Goal: Complete application form

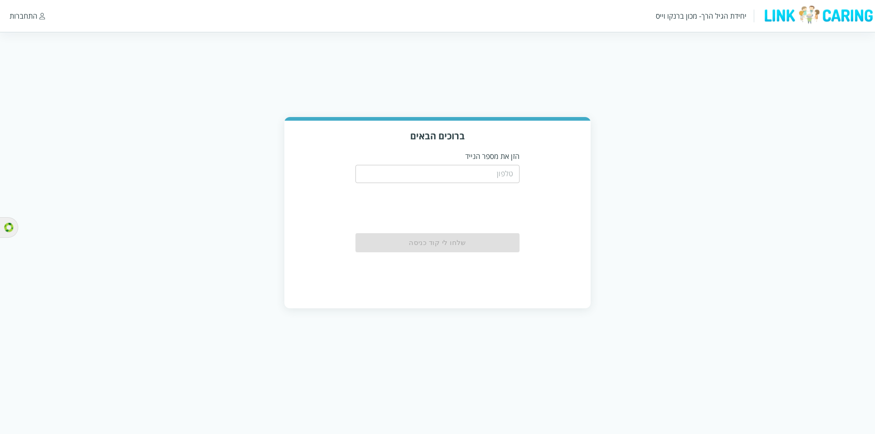
click at [509, 174] on input "tel" at bounding box center [437, 174] width 164 height 18
type input "0544499999"
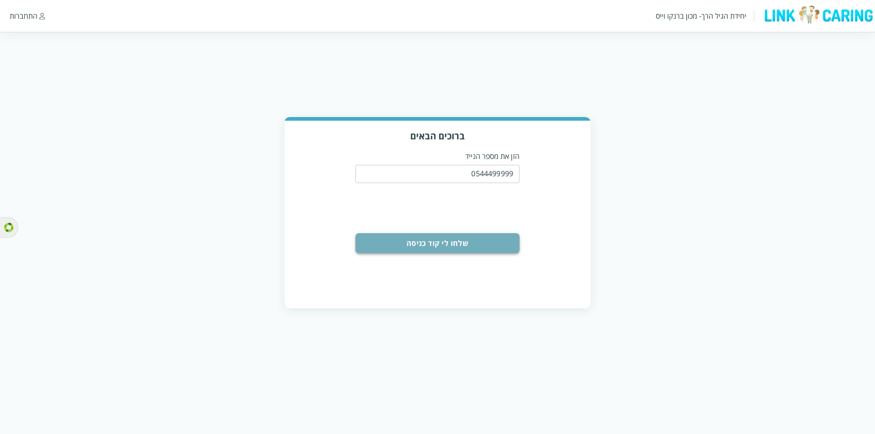
click at [472, 250] on button "שלחו לי קוד כניסה" at bounding box center [437, 243] width 164 height 20
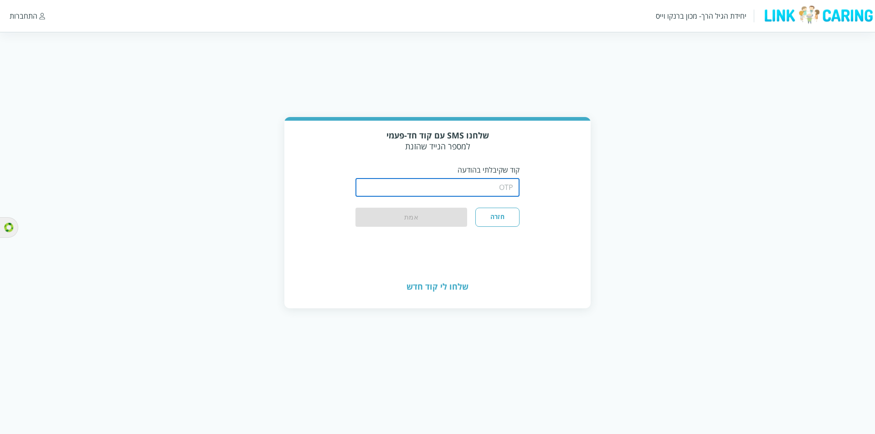
click at [505, 186] on input "string" at bounding box center [437, 188] width 164 height 18
type input "1234"
click at [444, 224] on button "אמת" at bounding box center [411, 218] width 112 height 20
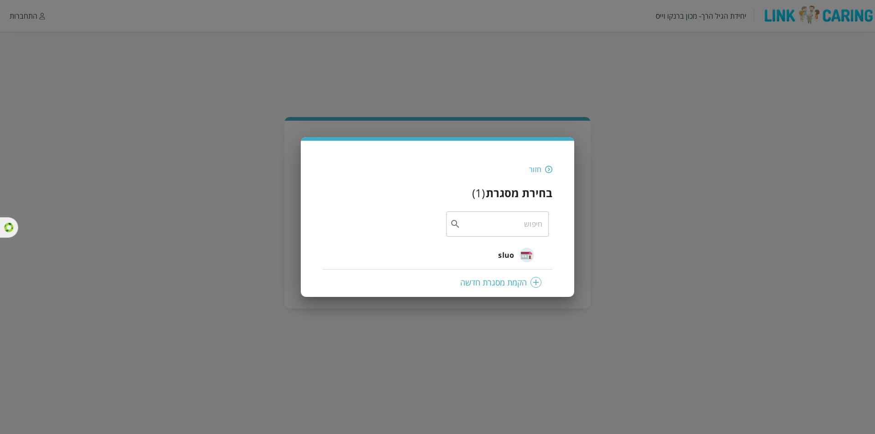
click at [504, 253] on span "sluo" at bounding box center [506, 255] width 16 height 11
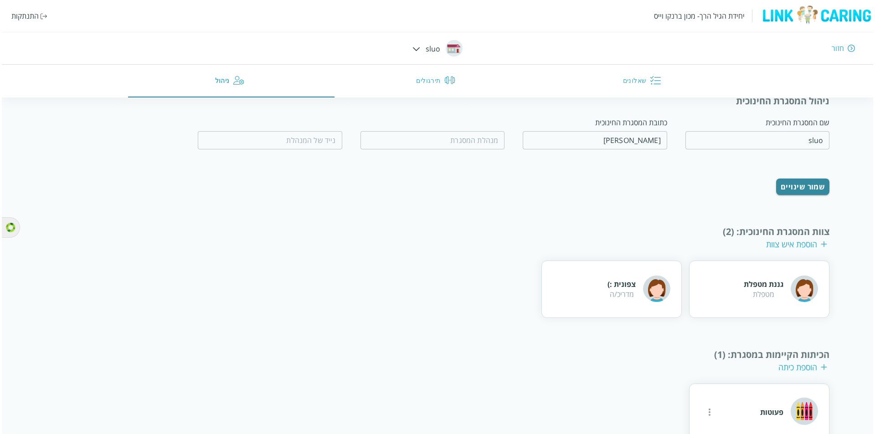
scroll to position [51, 0]
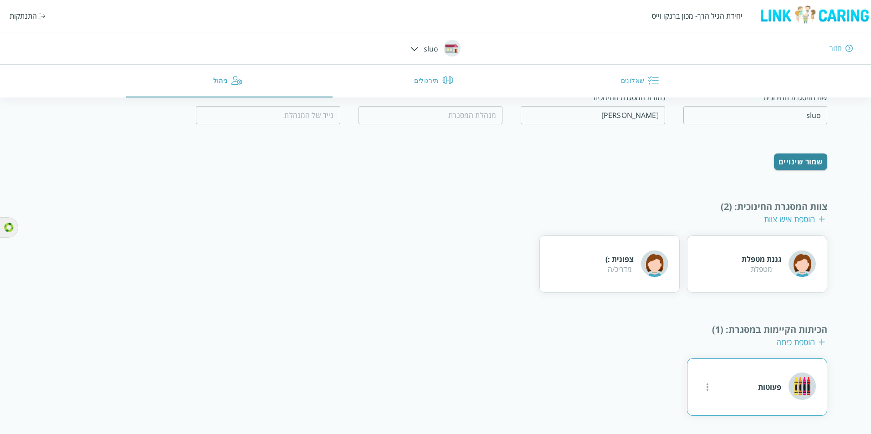
click at [706, 387] on icon "more" at bounding box center [707, 387] width 11 height 11
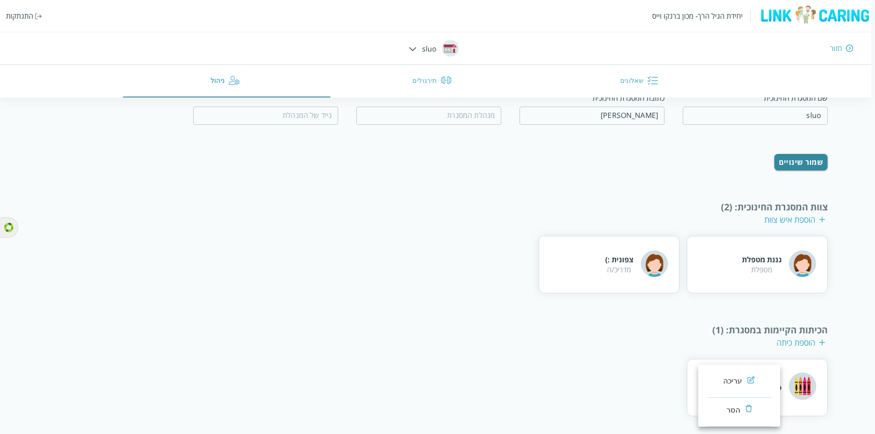
click at [739, 378] on div "עריכה" at bounding box center [732, 381] width 19 height 11
type input "פעוטות"
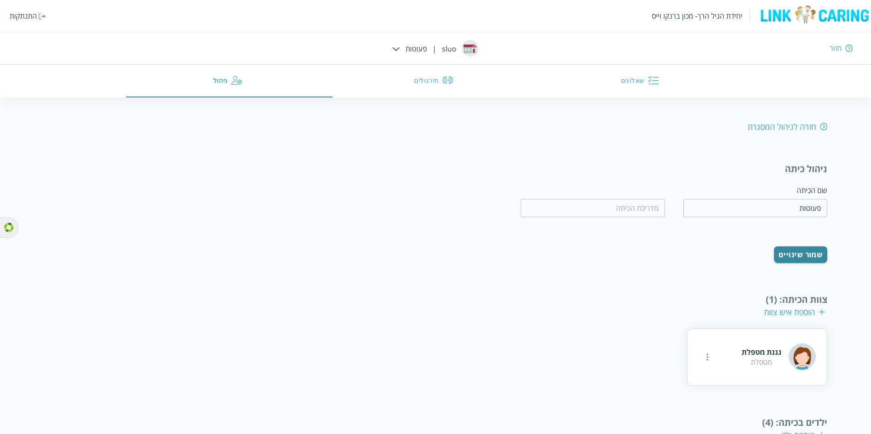
click at [618, 86] on button "שאלונים" at bounding box center [642, 81] width 206 height 33
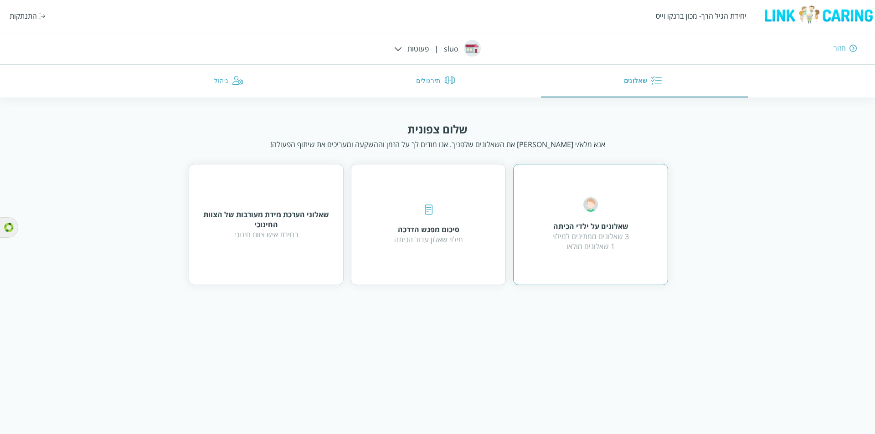
click at [666, 262] on div "שאלונים על ילדי הכיתה 3 שאלונים ממתינים למילוי 1 שאלונים מולאו" at bounding box center [590, 224] width 155 height 121
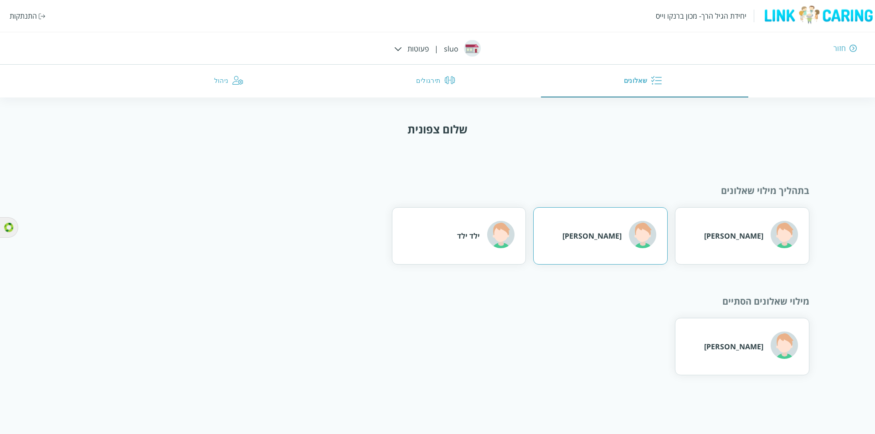
click at [583, 251] on div "איתמר גל" at bounding box center [600, 235] width 134 height 57
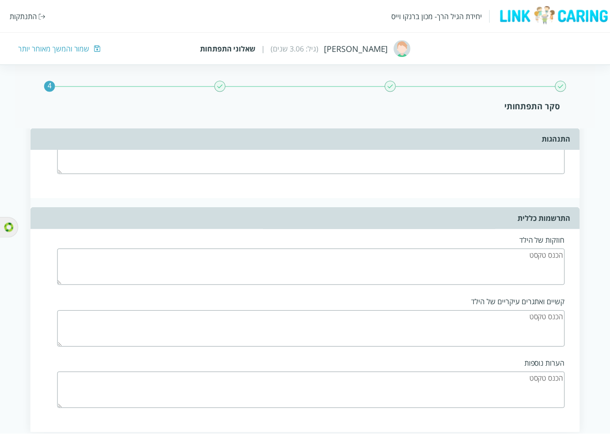
scroll to position [2107, 0]
click at [60, 51] on div "שמור והמשך מאוחר יותר" at bounding box center [54, 48] width 72 height 10
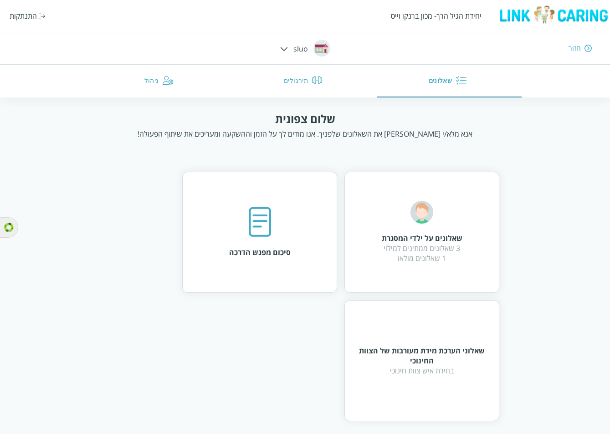
click at [21, 11] on div "התנתקות" at bounding box center [23, 16] width 27 height 10
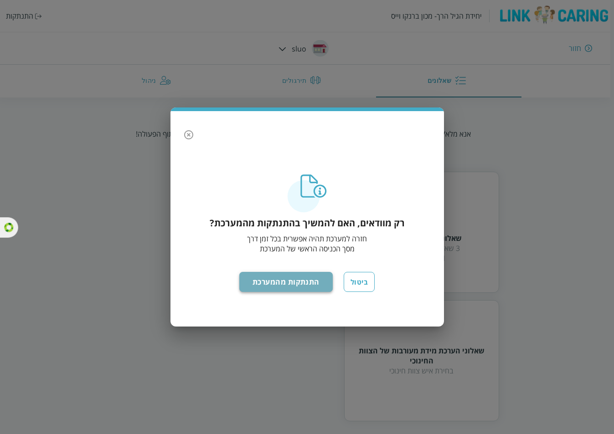
click at [307, 284] on button "התנתקות מהמערכת" at bounding box center [285, 282] width 93 height 20
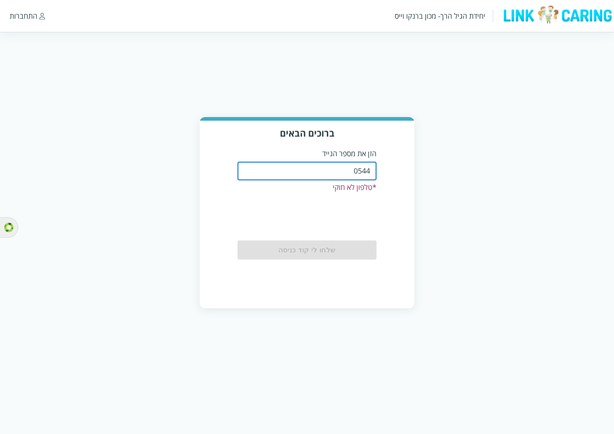
type input "0544499999"
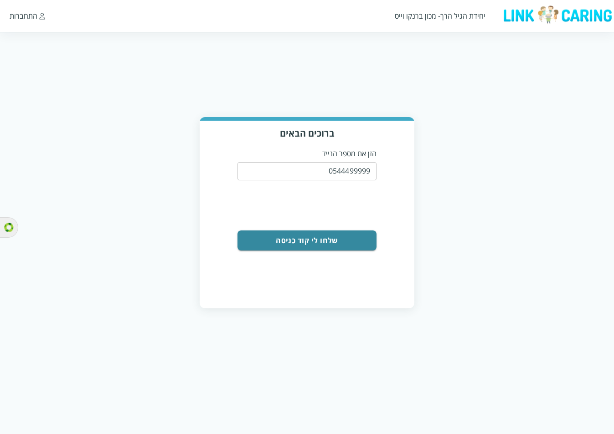
click at [337, 251] on div "ברוכים הבאים הזן את מספר הנייד 0544499999 ​ שלחו [PERSON_NAME] קוד כניסה" at bounding box center [307, 214] width 215 height 187
click at [337, 245] on button "שלחו לי קוד כניסה" at bounding box center [306, 241] width 139 height 20
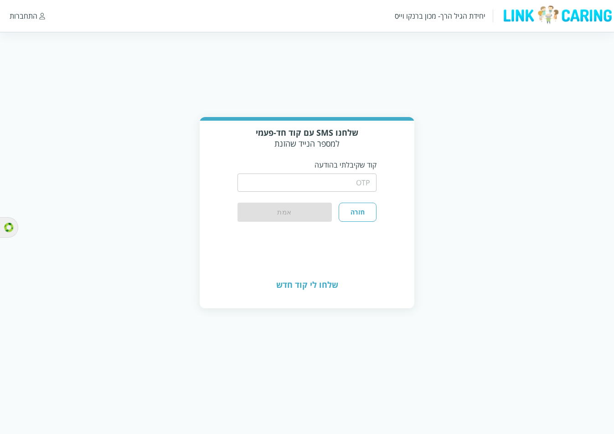
click at [349, 186] on input "string" at bounding box center [306, 183] width 139 height 18
type input "1234"
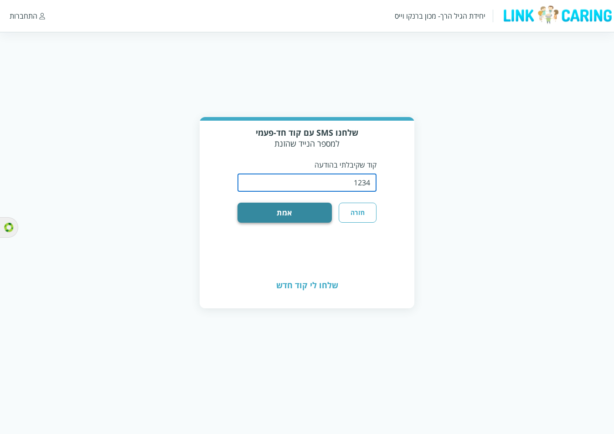
click at [298, 209] on button "אמת" at bounding box center [284, 213] width 94 height 20
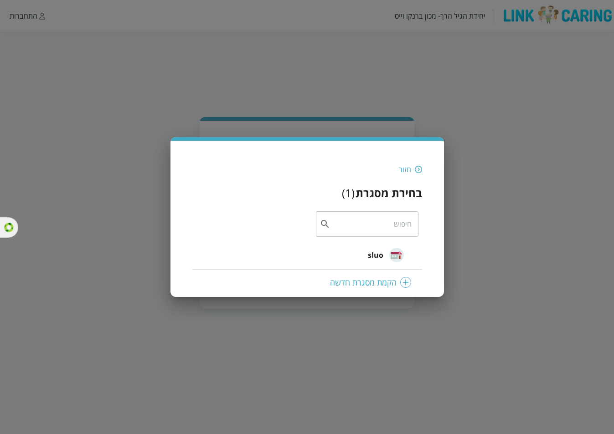
click at [384, 257] on div "sluo" at bounding box center [386, 255] width 36 height 39
